Goal: Navigation & Orientation: Go to known website

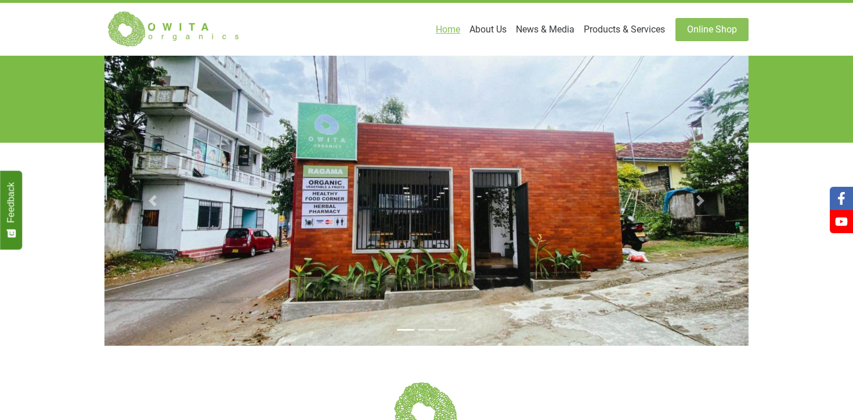
click at [81, 117] on div "Previous Next" at bounding box center [426, 201] width 853 height 290
